Goal: Information Seeking & Learning: Learn about a topic

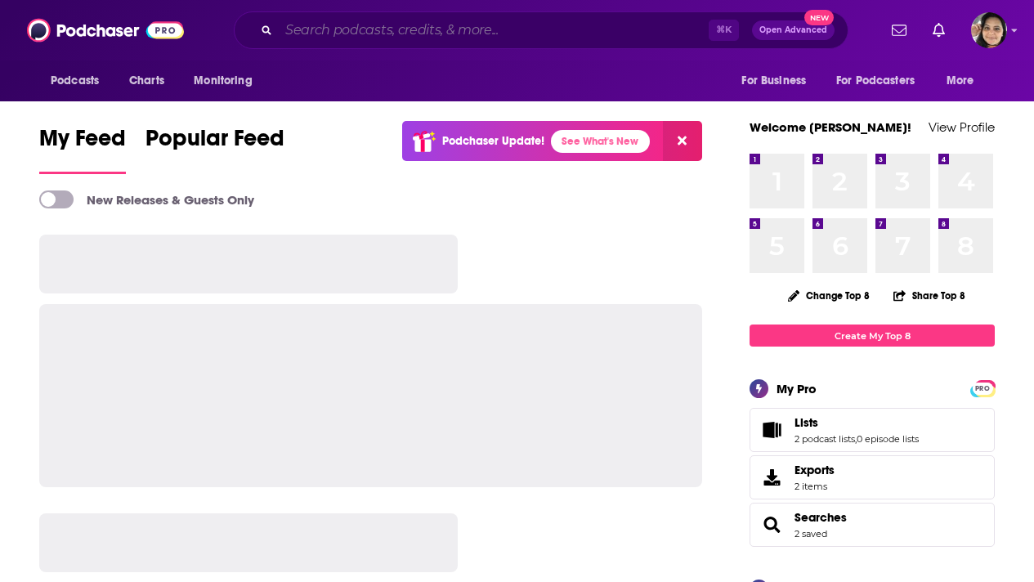
click at [477, 26] on input "Search podcasts, credits, & more..." at bounding box center [494, 30] width 430 height 26
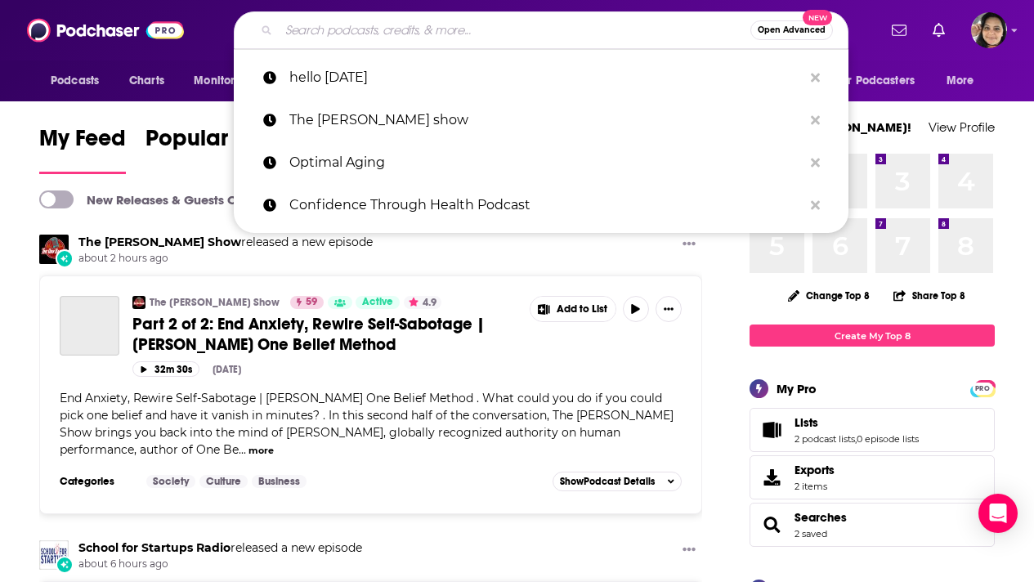
paste input "Deep Shallow Dive Podcast"
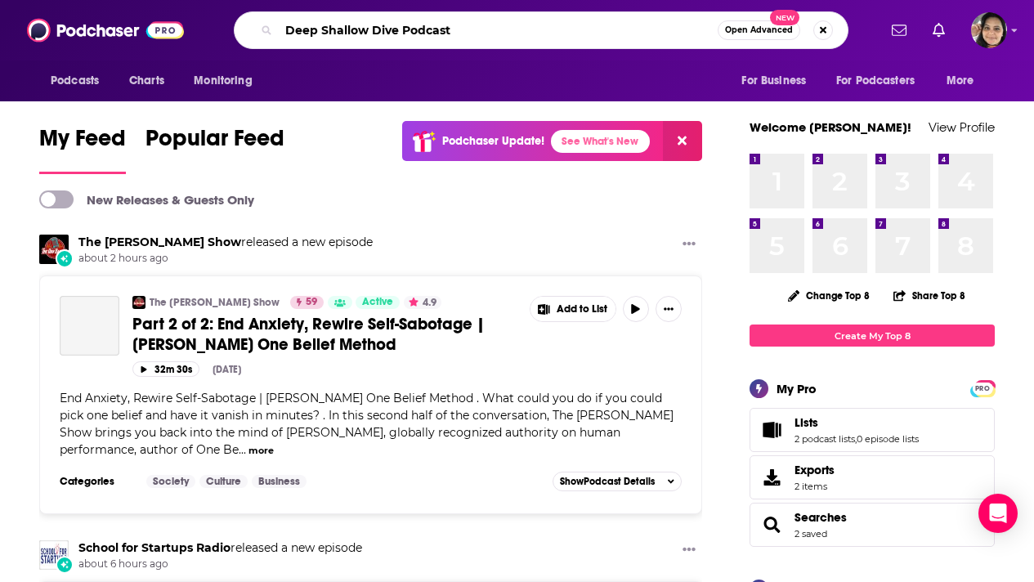
type input "Deep Shallow Dive Podcast"
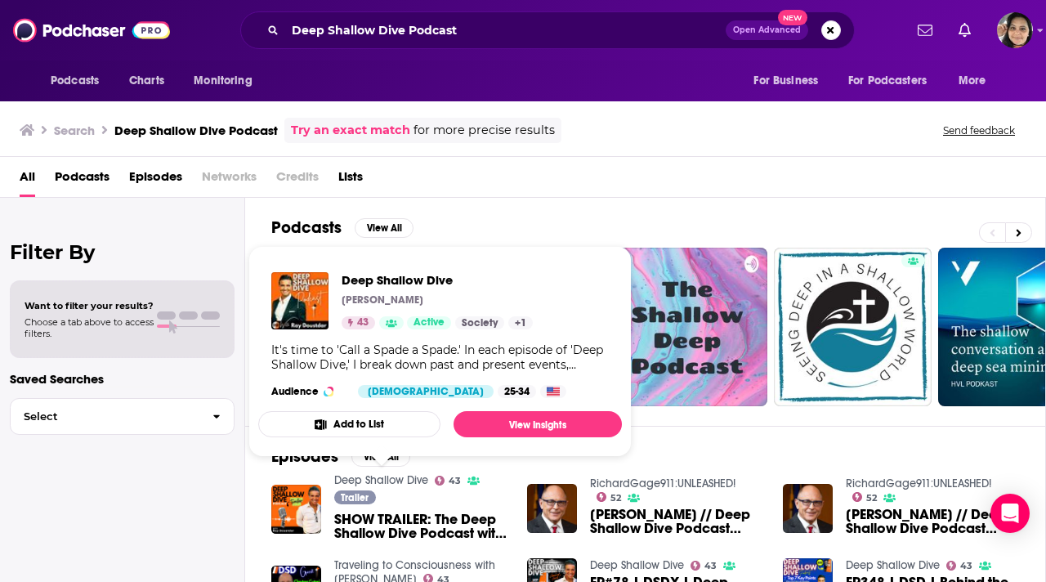
click at [413, 480] on link "Deep Shallow Dive" at bounding box center [381, 480] width 94 height 14
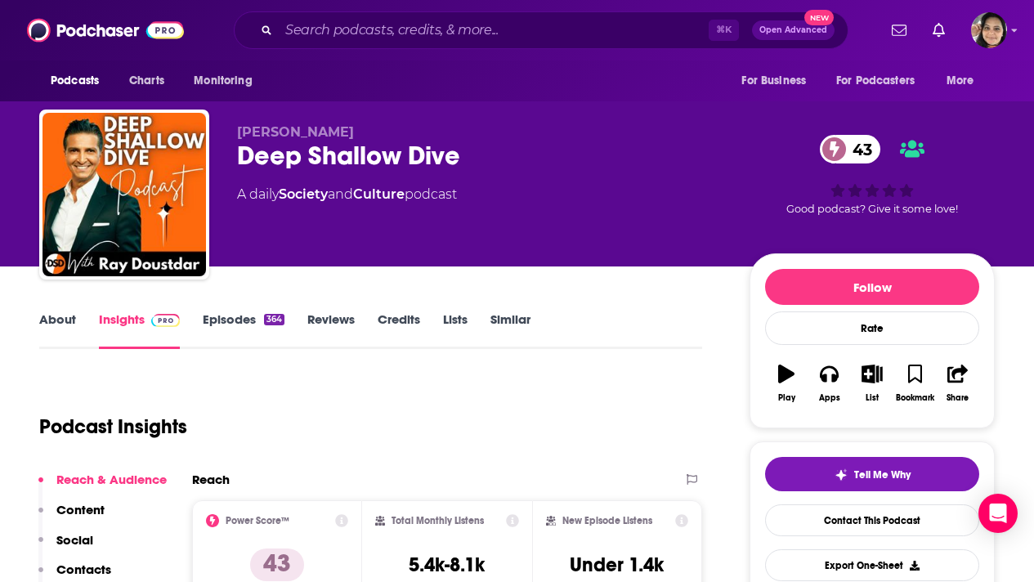
click at [63, 324] on link "About" at bounding box center [57, 330] width 37 height 38
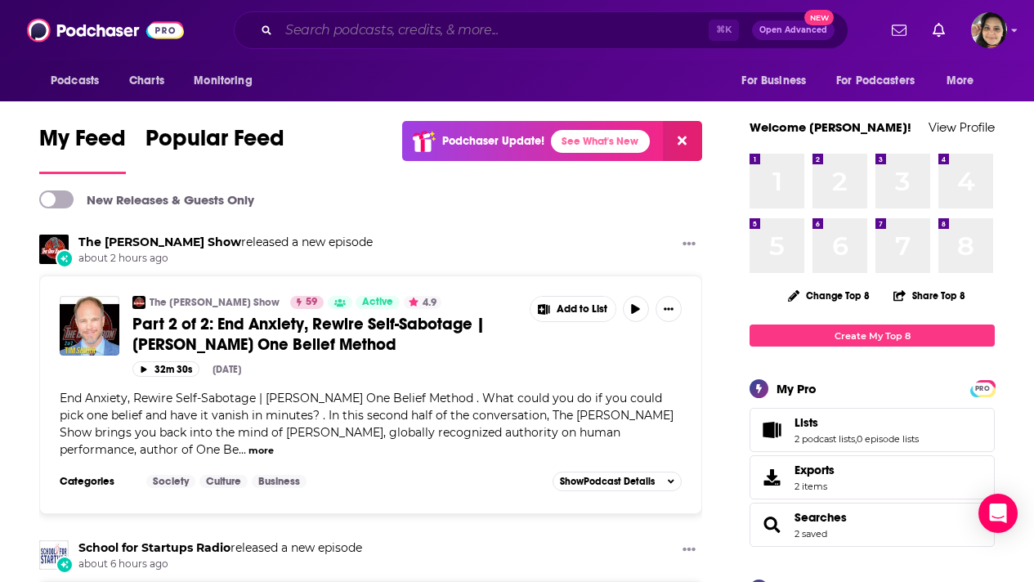
click at [347, 24] on input "Search podcasts, credits, & more..." at bounding box center [494, 30] width 430 height 26
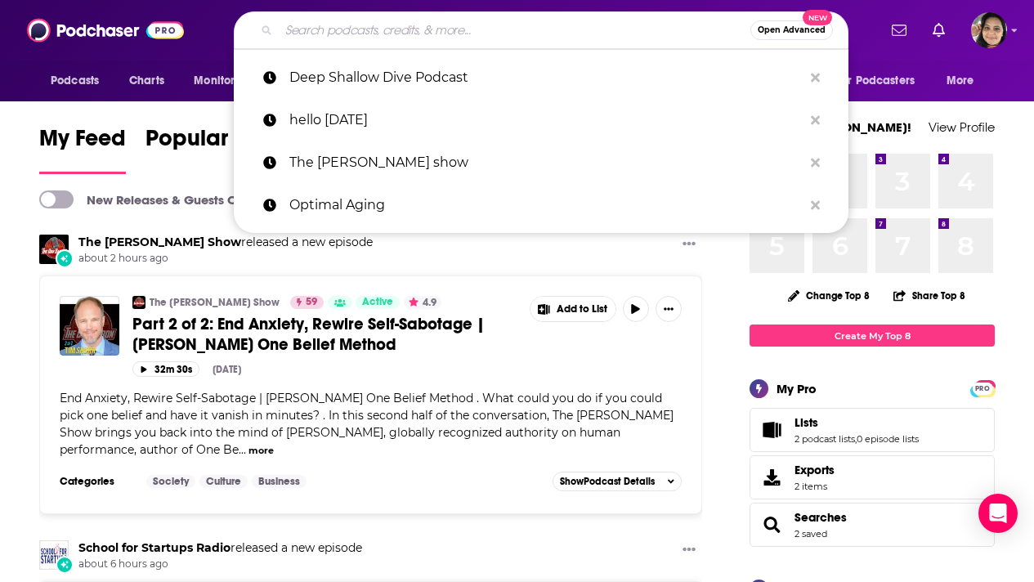
paste input "Version 1 Podcast"
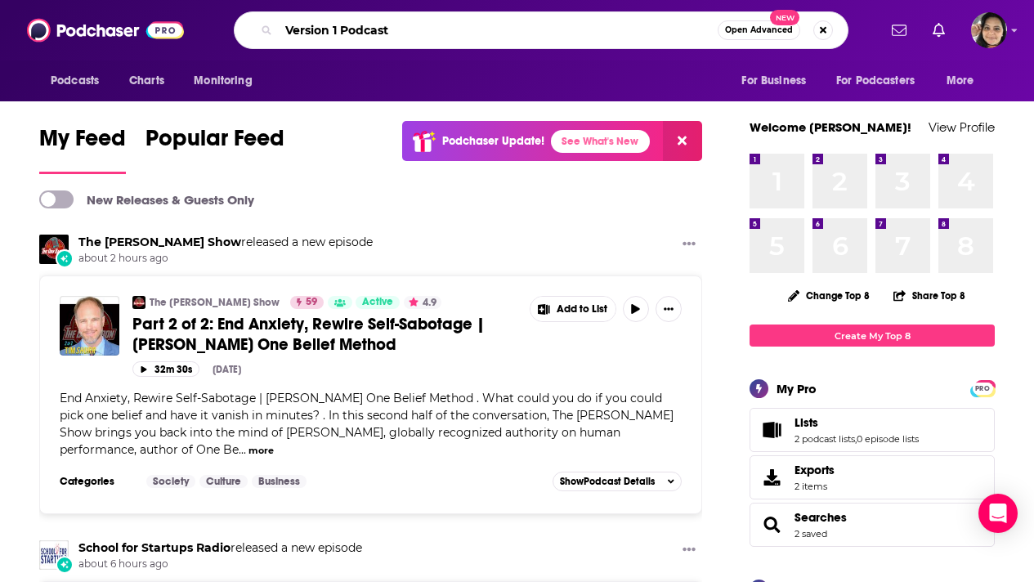
type input "Version 1 Podcast"
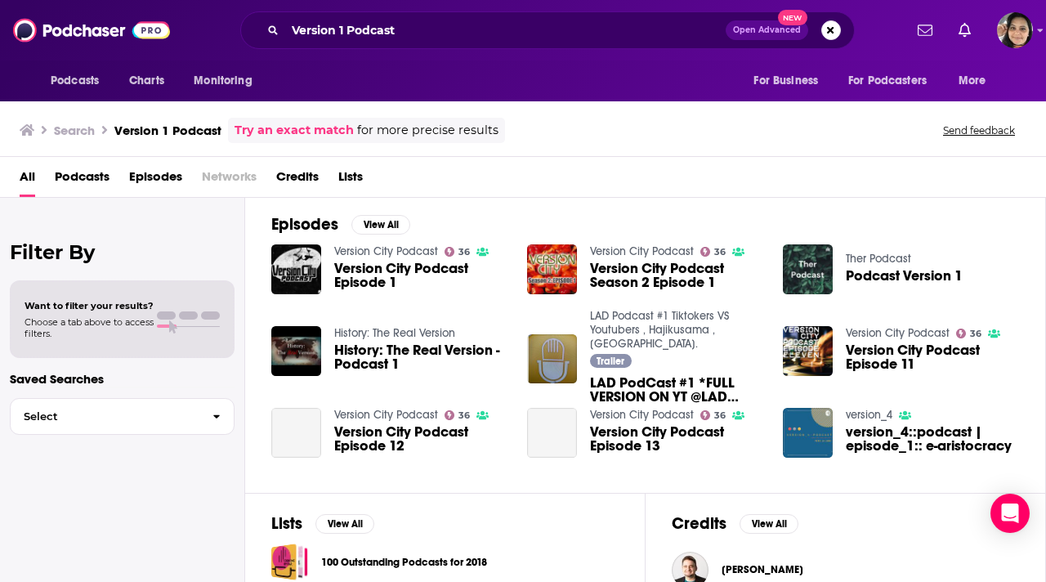
scroll to position [38, 0]
